Goal: Information Seeking & Learning: Learn about a topic

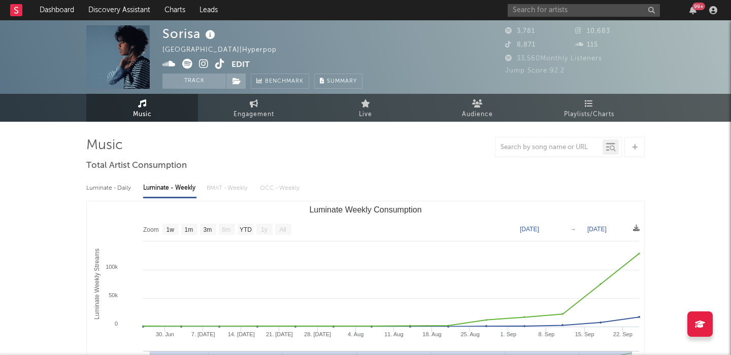
select select "1w"
click at [572, 3] on div "99 +" at bounding box center [613, 10] width 213 height 20
click at [572, 12] on input "text" at bounding box center [583, 10] width 152 height 13
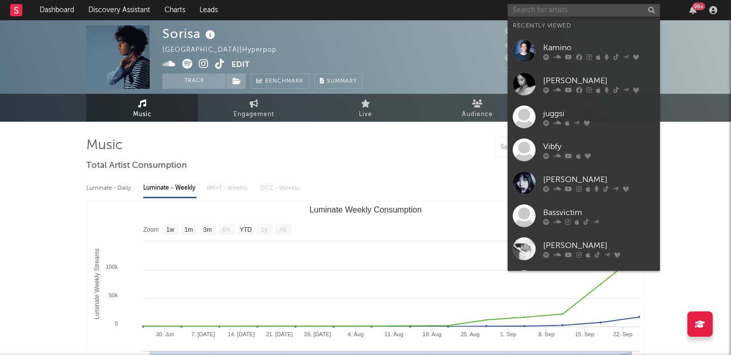
paste input "[URL][DOMAIN_NAME] [URL][DOMAIN_NAME]"
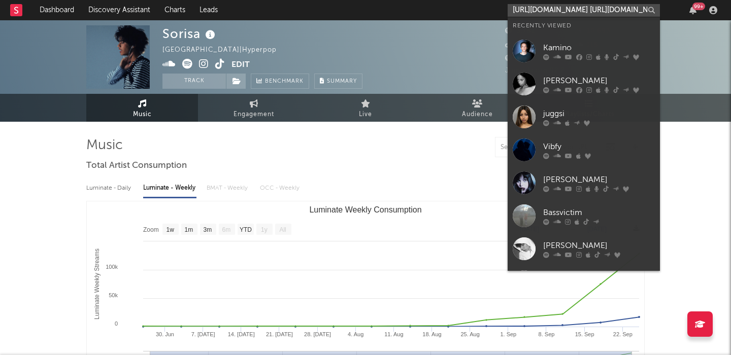
scroll to position [0, 484]
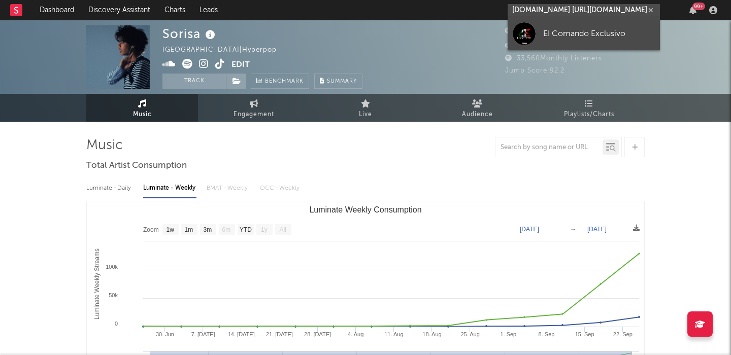
type input "[URL][DOMAIN_NAME] [URL][DOMAIN_NAME]"
click at [606, 25] on link "EI Comando Exclusivo" at bounding box center [583, 33] width 152 height 33
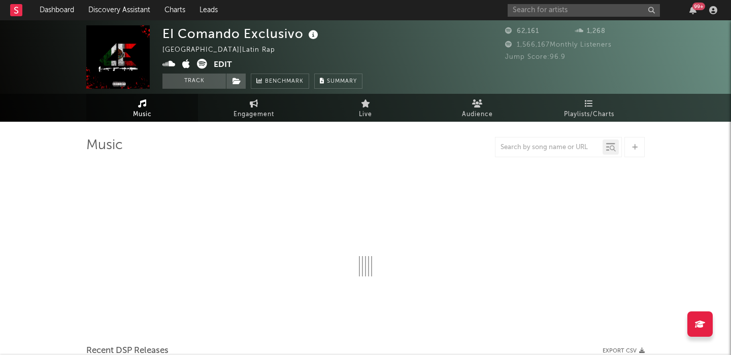
select select "1w"
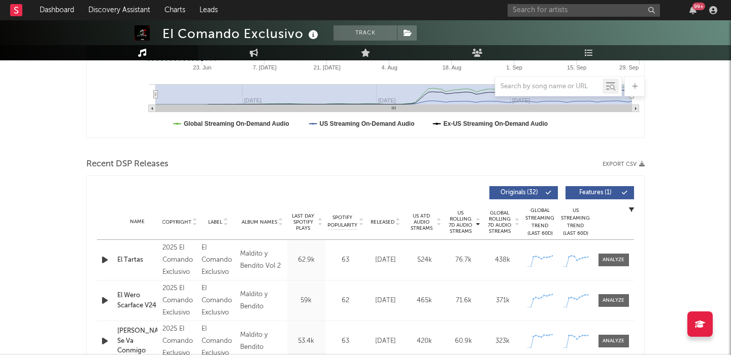
scroll to position [272, 0]
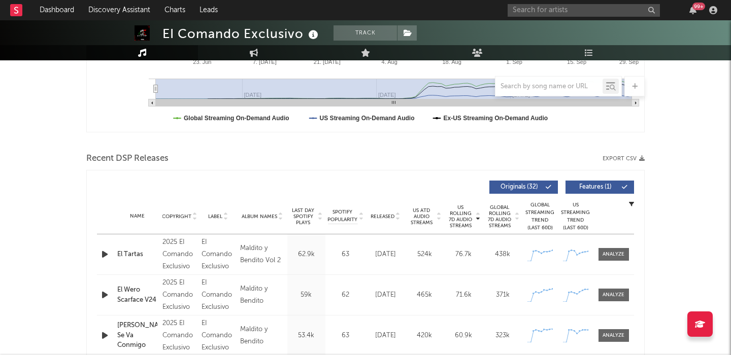
click at [378, 218] on span "Released" at bounding box center [382, 217] width 24 height 6
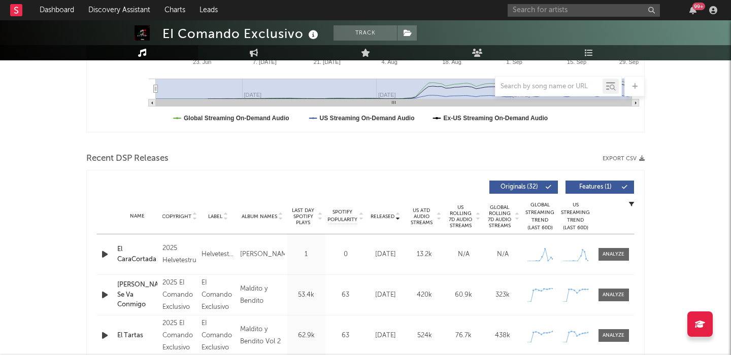
click at [587, 192] on button "Features ( 1 )" at bounding box center [599, 187] width 68 height 13
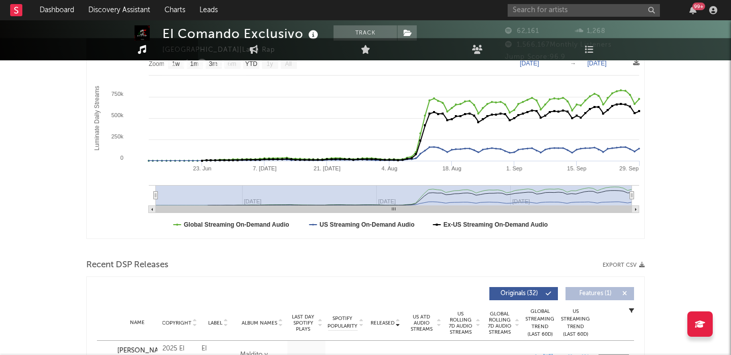
scroll to position [0, 0]
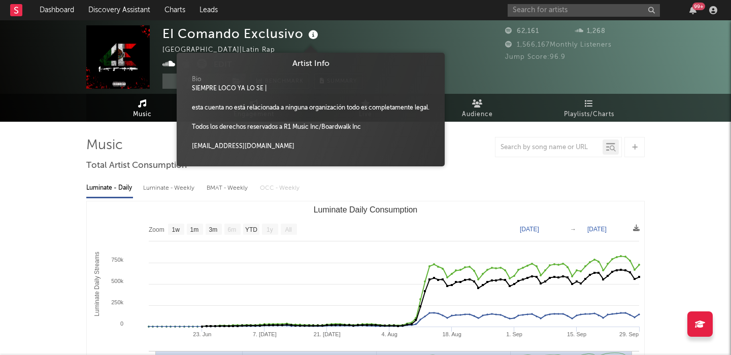
click at [312, 34] on icon at bounding box center [313, 35] width 15 height 14
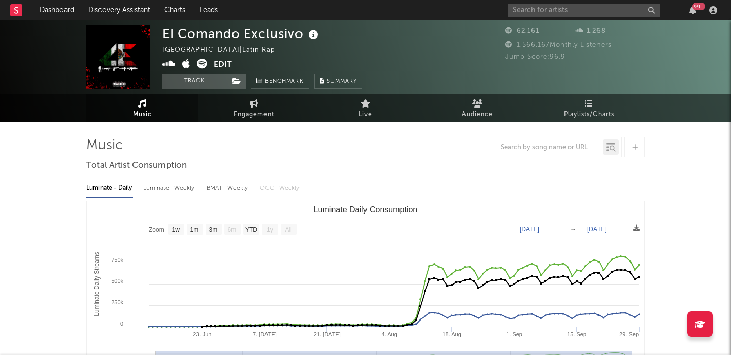
click at [312, 34] on icon at bounding box center [313, 35] width 15 height 14
